Goal: Navigation & Orientation: Find specific page/section

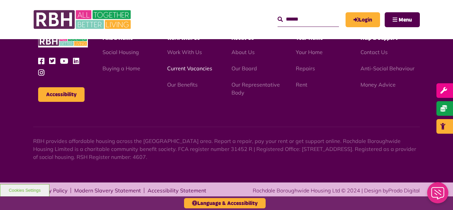
click at [183, 71] on link "Current Vacancies" at bounding box center [189, 68] width 45 height 7
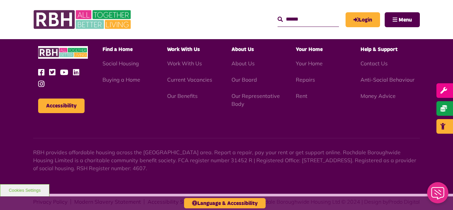
scroll to position [1099, 0]
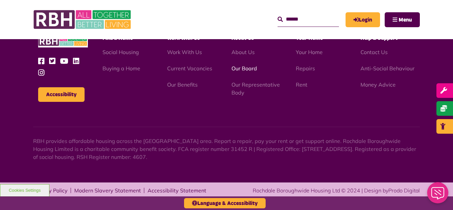
click at [241, 68] on link "Our Board" at bounding box center [245, 68] width 26 height 7
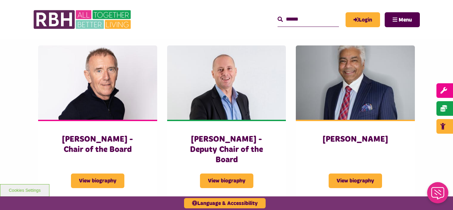
scroll to position [239, 0]
